Goal: Find specific page/section: Find specific page/section

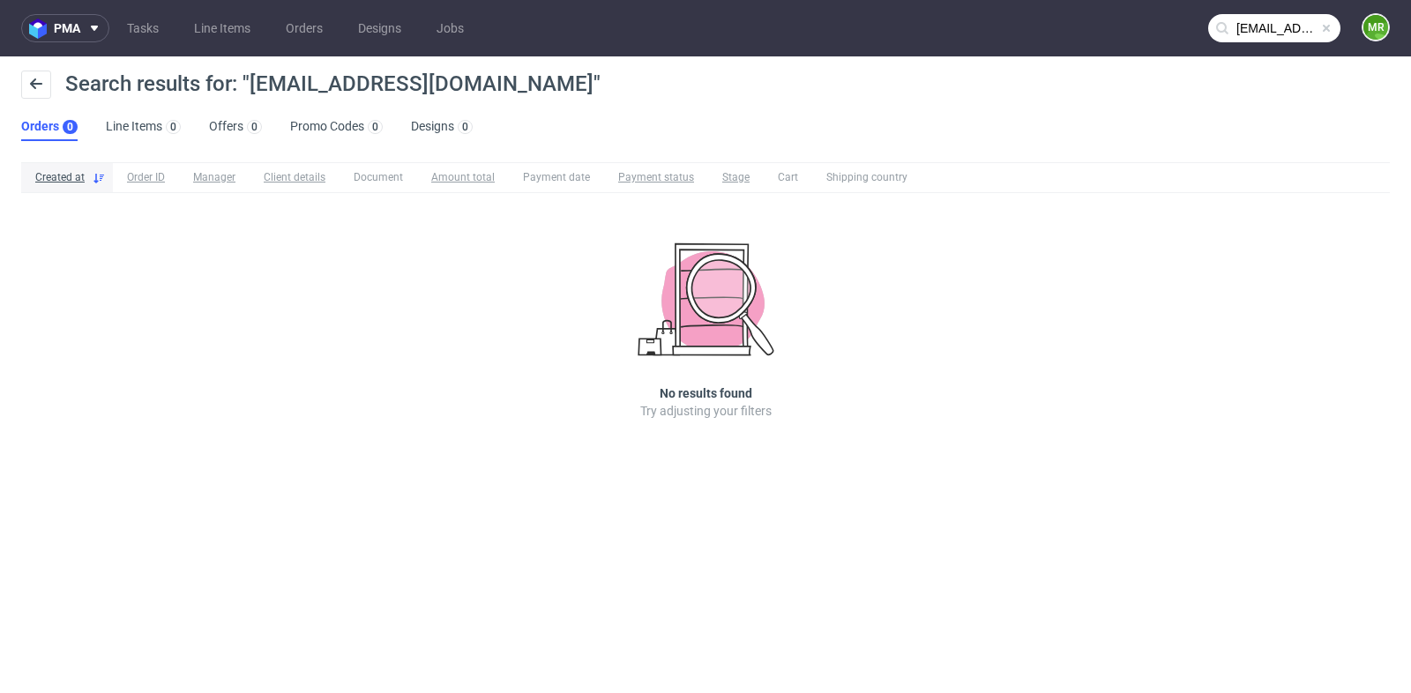
click at [1268, 4] on nav "pma Tasks Line Items Orders Designs Jobs info@profi-products.de MR" at bounding box center [705, 28] width 1411 height 56
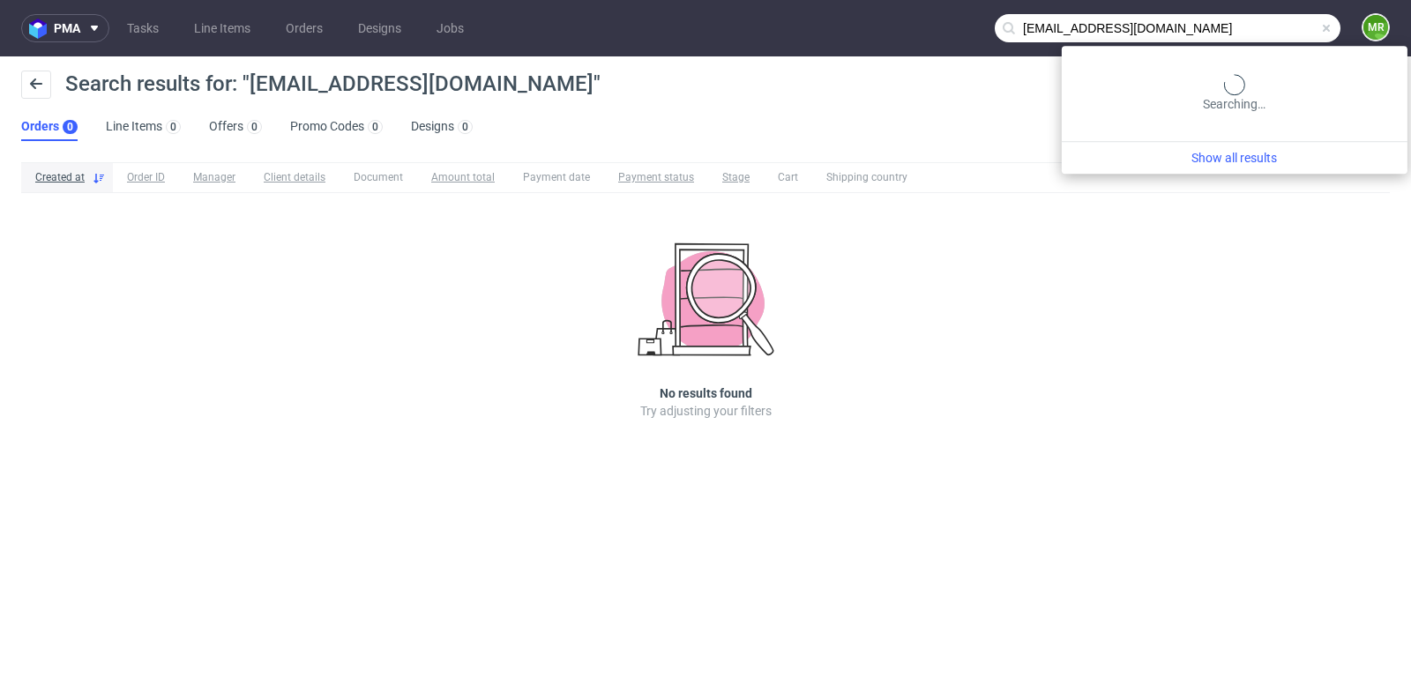
click at [1248, 24] on input "info@profi-products.de" at bounding box center [1167, 28] width 346 height 28
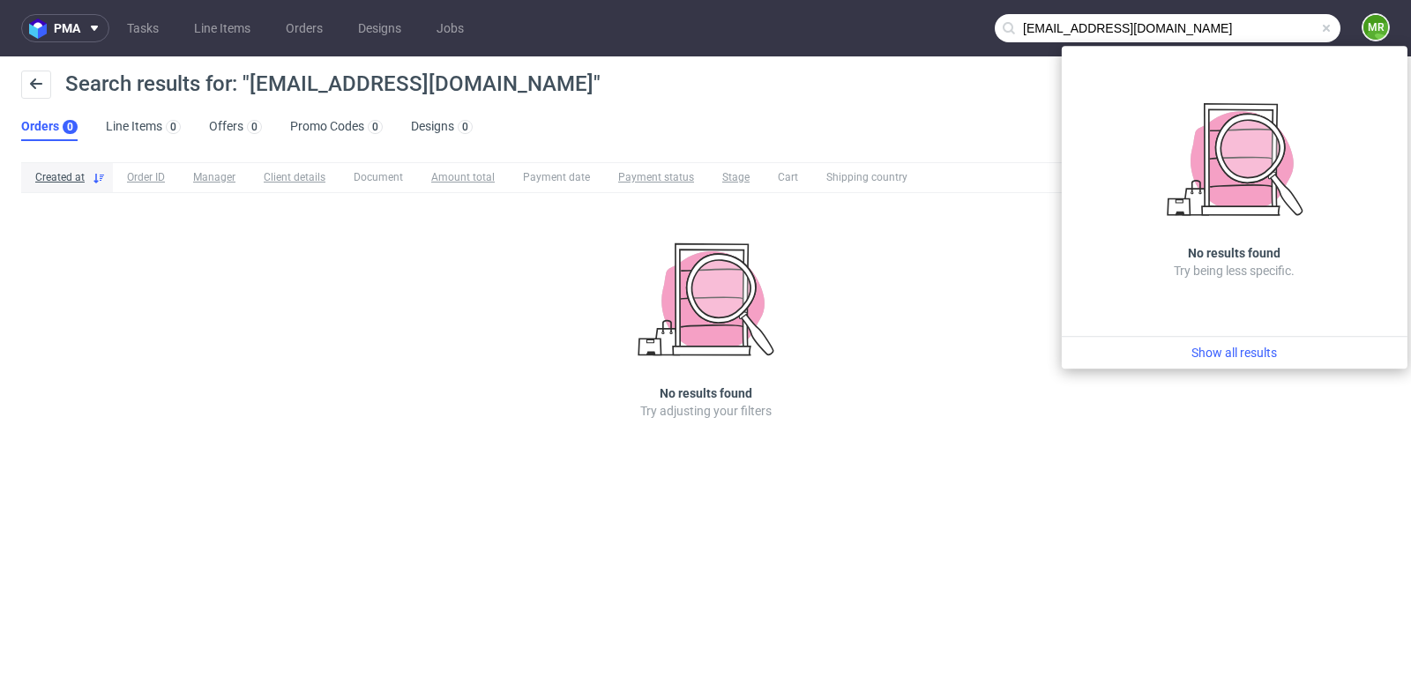
click at [1044, 22] on input "info@profi-products.de" at bounding box center [1167, 28] width 346 height 28
drag, startPoint x: 1044, startPoint y: 31, endPoint x: 999, endPoint y: 26, distance: 45.2
click at [999, 26] on input "info@profi-products.de" at bounding box center [1167, 28] width 346 height 28
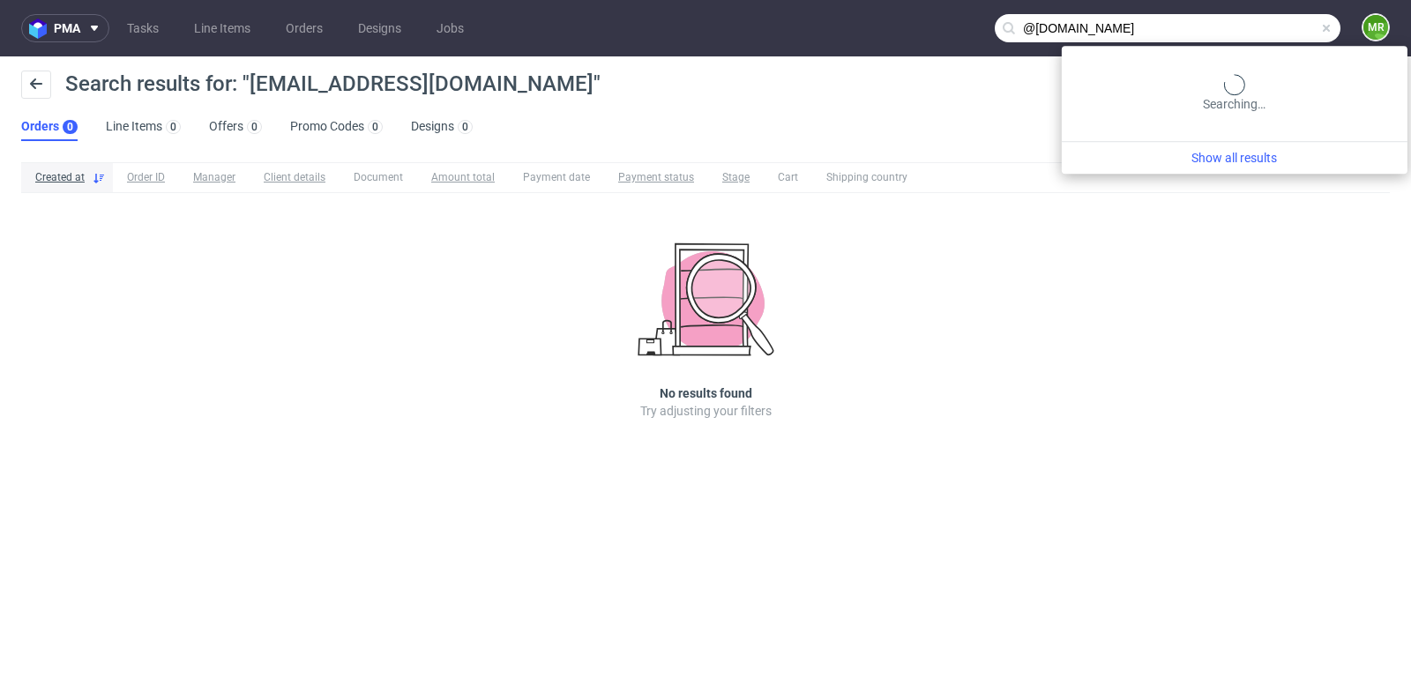
type input "@profi-products.de"
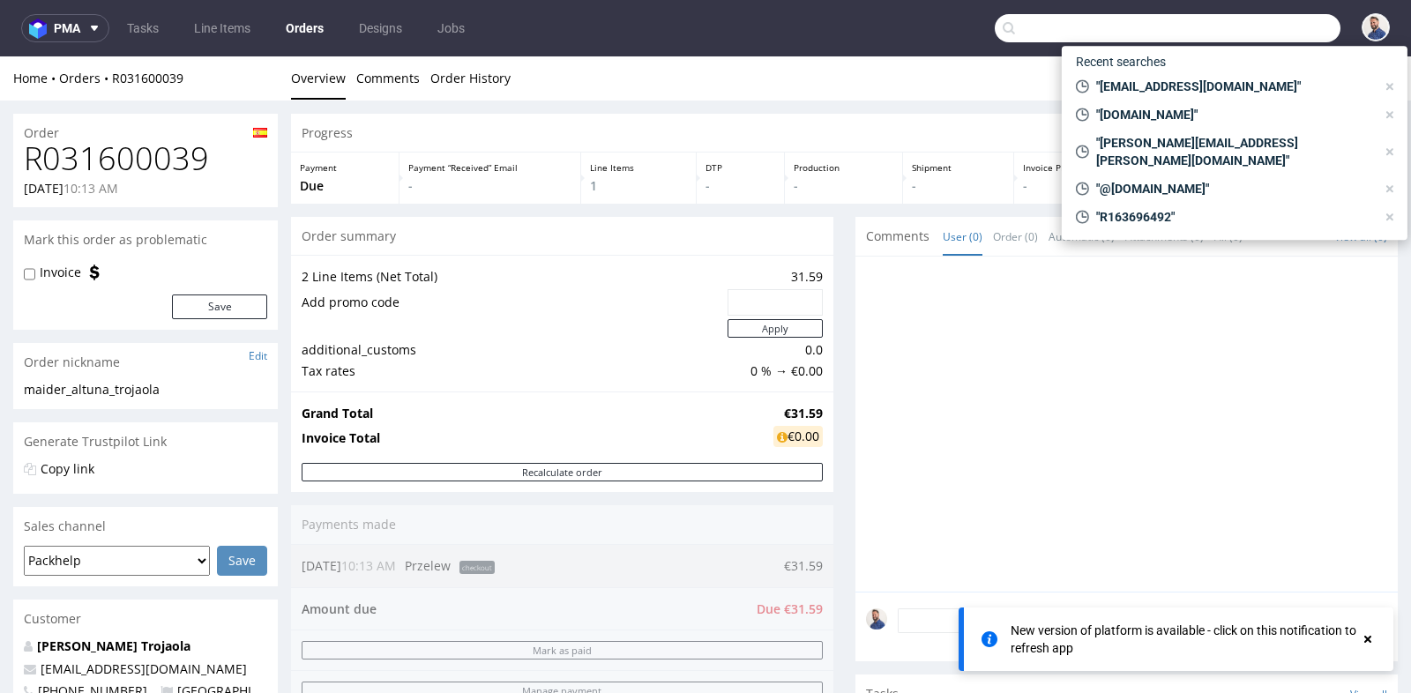
click at [1269, 34] on input "text" at bounding box center [1167, 28] width 346 height 28
paste input "R489308682 -"
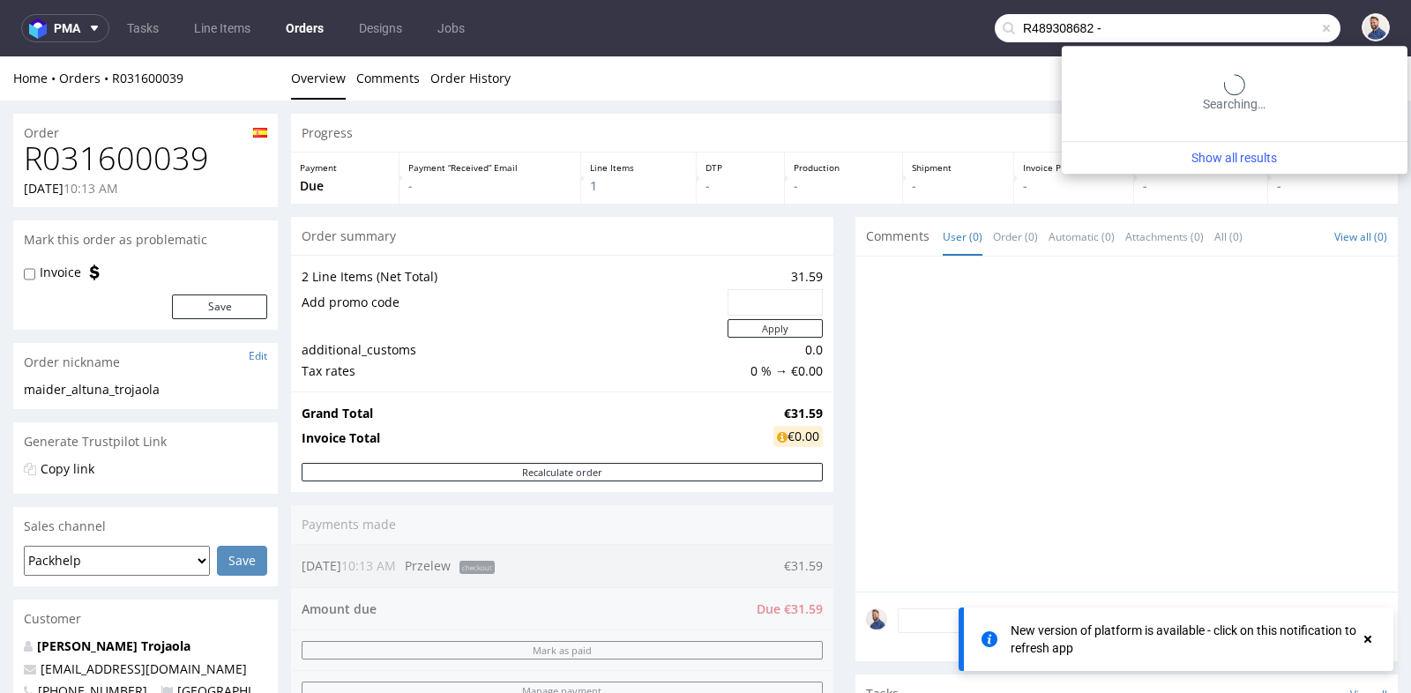
type input "R489308682 -"
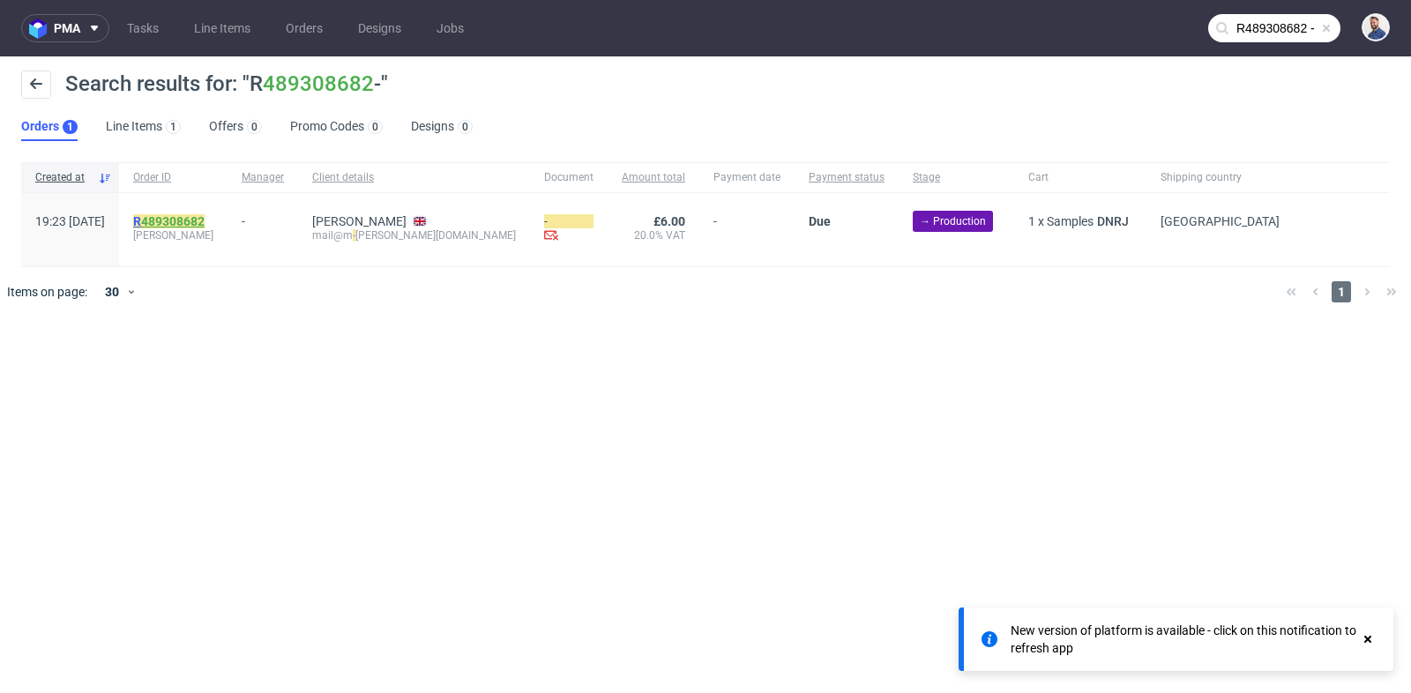
click at [205, 214] on link "489308682" at bounding box center [172, 221] width 63 height 14
